Goal: Task Accomplishment & Management: Use online tool/utility

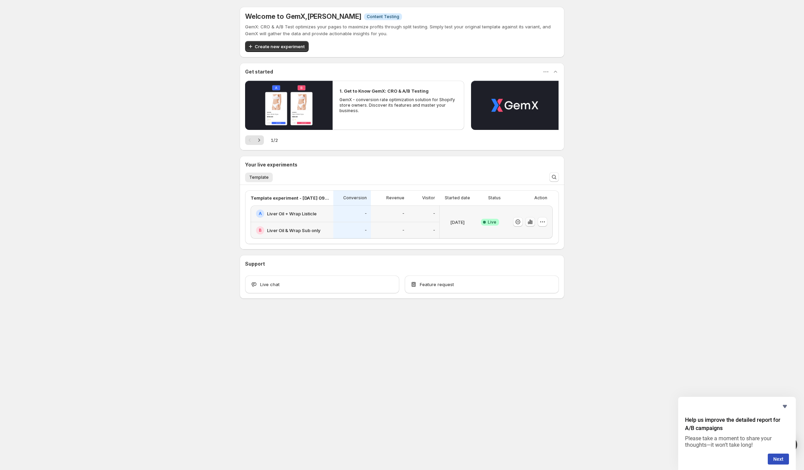
click at [530, 224] on icon "button" at bounding box center [530, 222] width 1 height 4
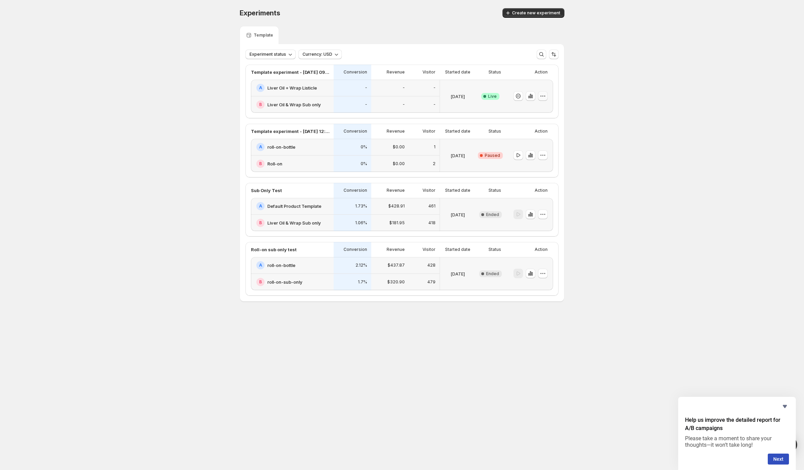
click at [546, 95] on icon "button" at bounding box center [543, 96] width 7 height 7
click at [599, 71] on div "Experiments. This page is ready Experiments Create new experiment Template Expe…" at bounding box center [402, 169] width 804 height 339
click at [530, 98] on icon "button" at bounding box center [530, 96] width 7 height 7
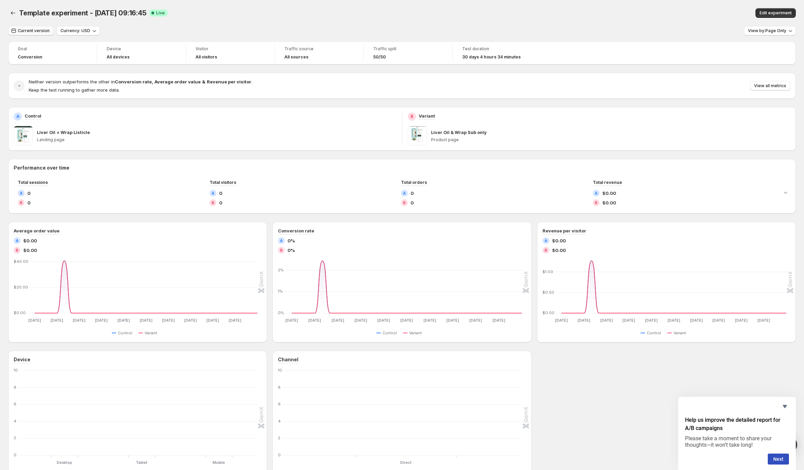
click at [40, 31] on span "Current version" at bounding box center [34, 30] width 32 height 5
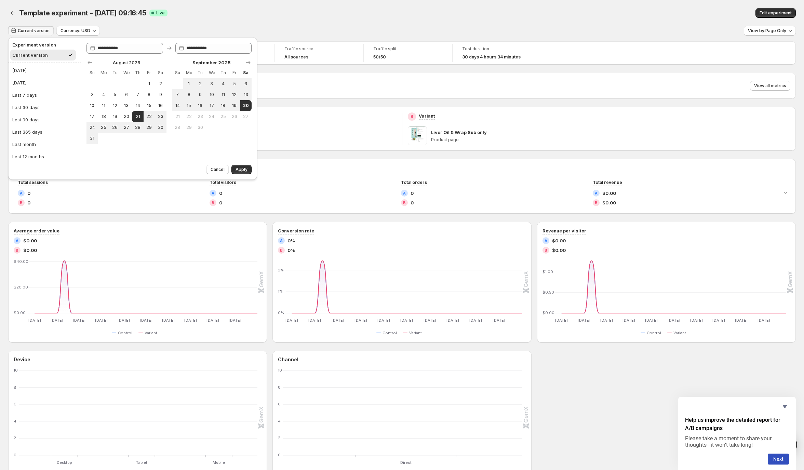
click at [244, 14] on div "Template experiment - [DATE] 09:16:45 Success Complete Live" at bounding box center [238, 13] width 438 height 10
